Goal: Find specific page/section: Find specific page/section

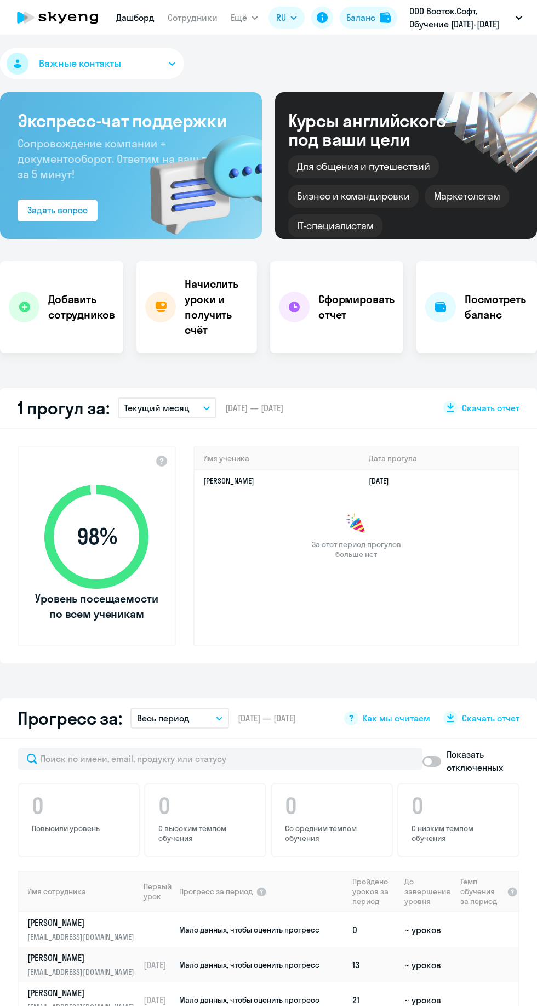
select select "30"
click at [182, 19] on link "Сотрудники" at bounding box center [193, 17] width 50 height 11
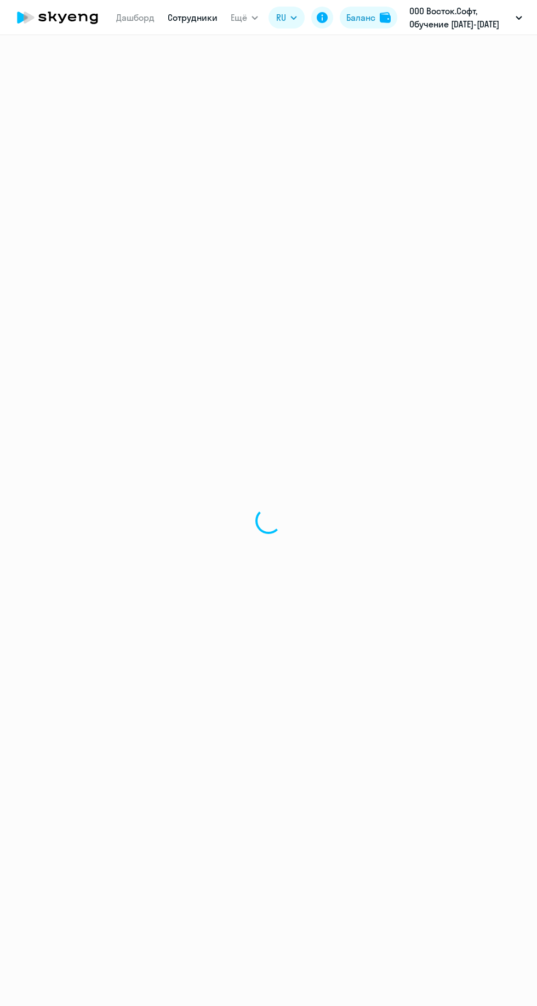
select select "30"
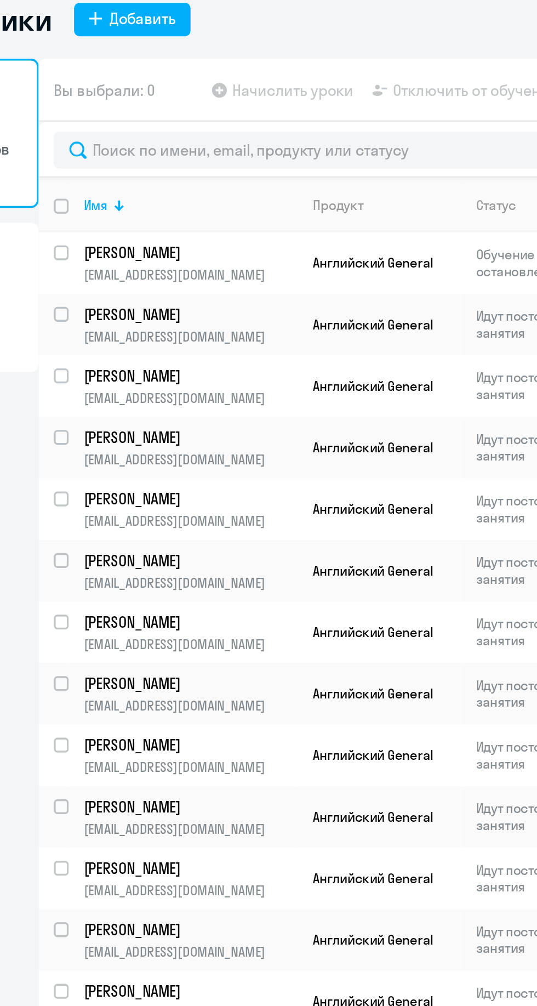
scroll to position [0, 9]
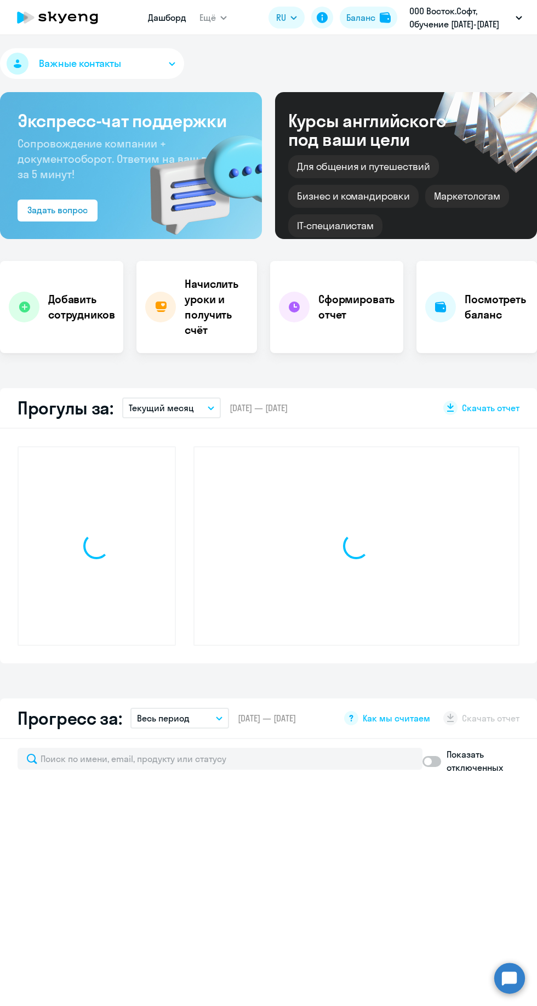
select select "30"
